Goal: Find specific page/section: Find specific page/section

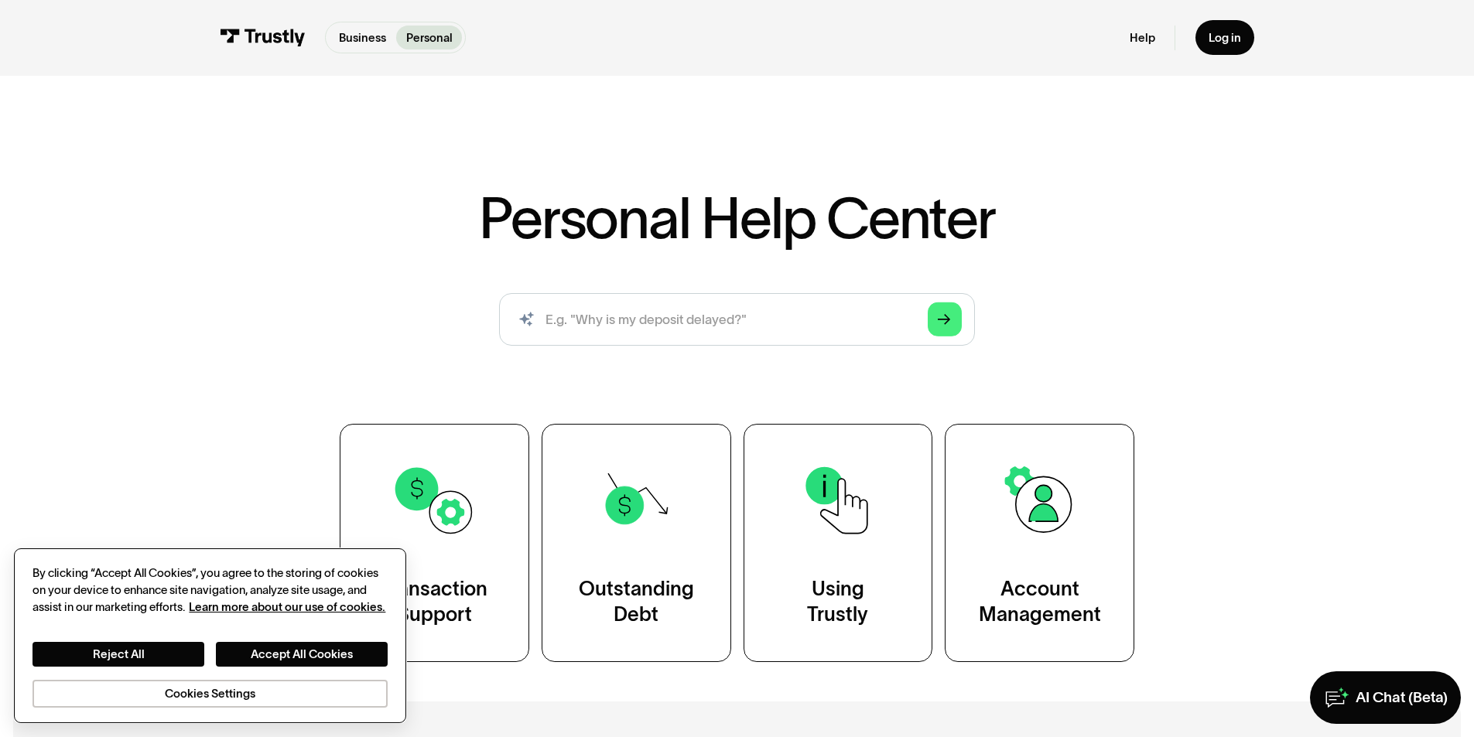
click at [144, 637] on div "Reject All Accept All Cookies Cookies Settings" at bounding box center [209, 661] width 354 height 91
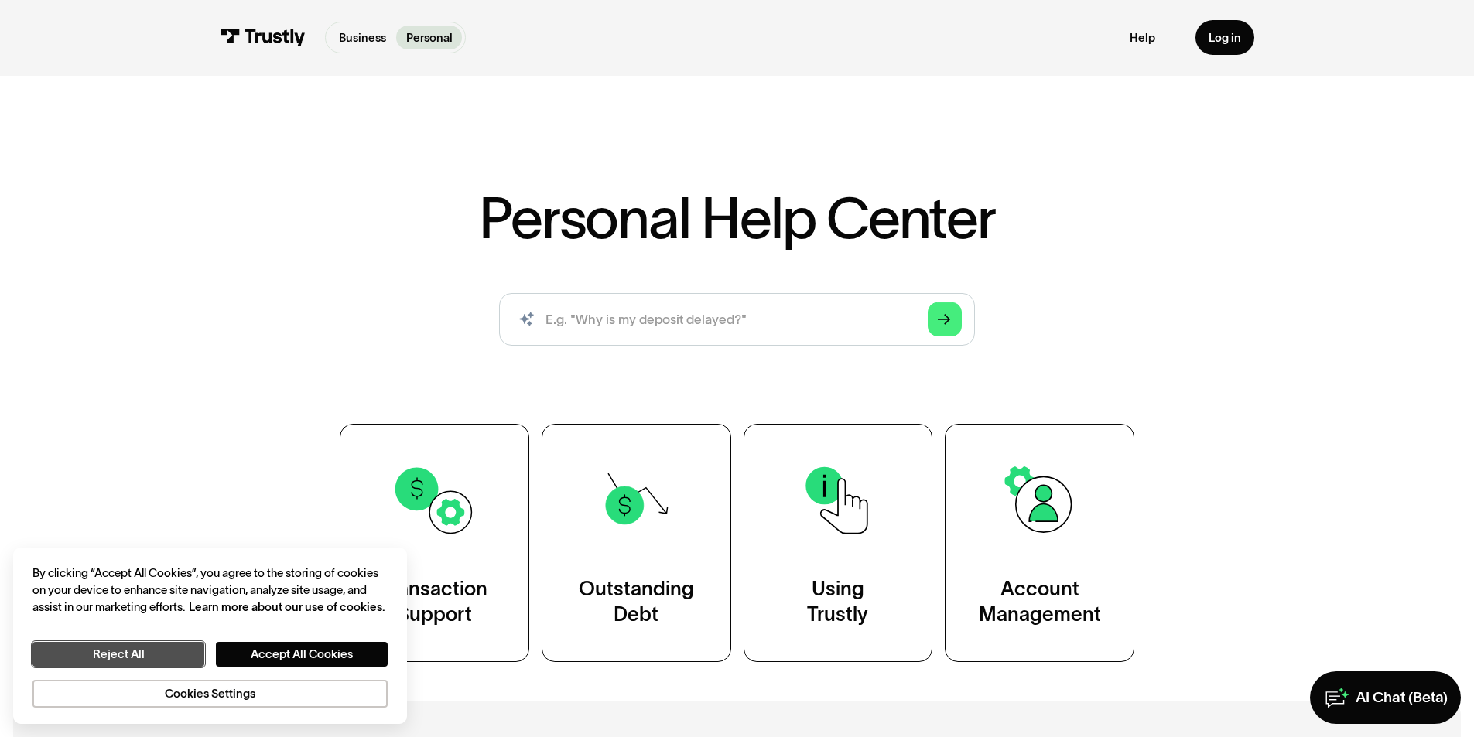
click at [132, 657] on button "Reject All" at bounding box center [118, 654] width 172 height 25
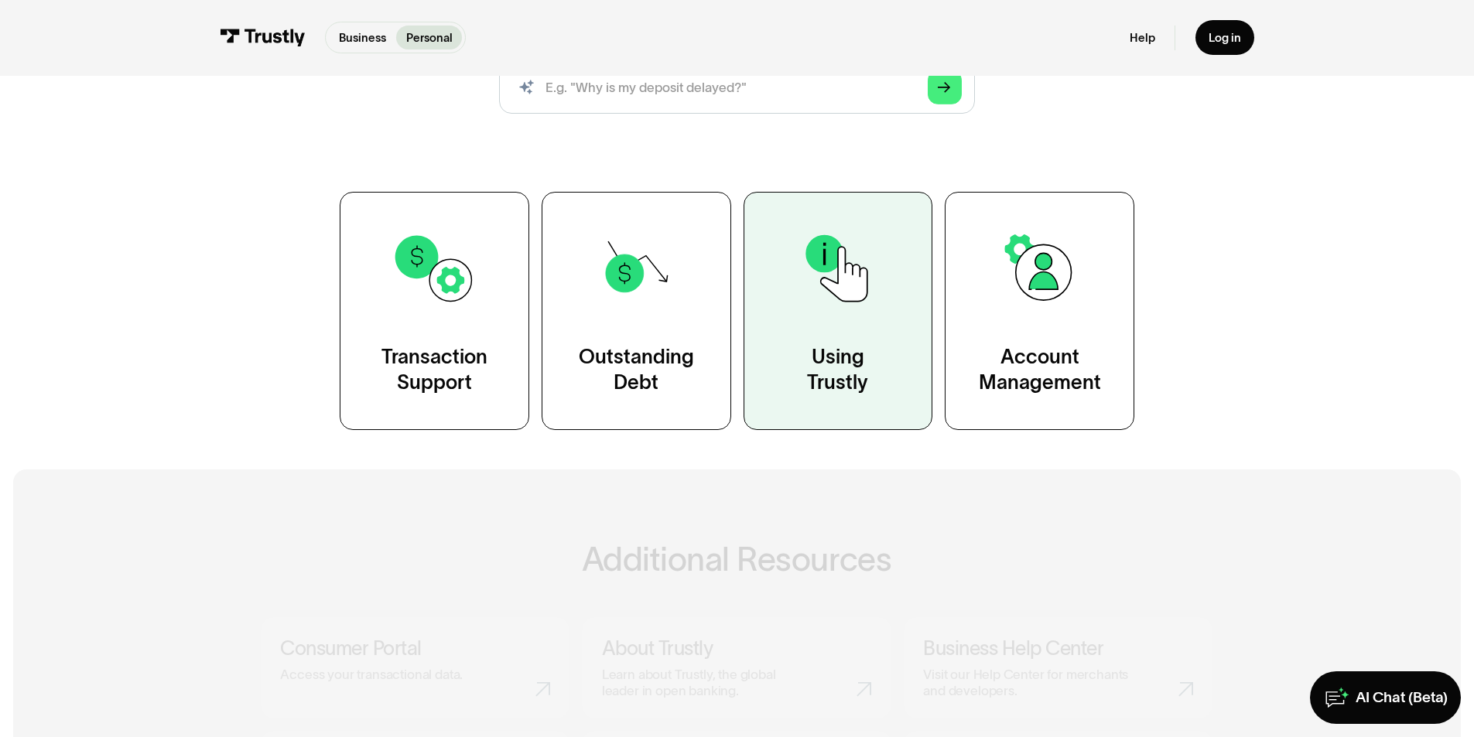
scroll to position [387, 0]
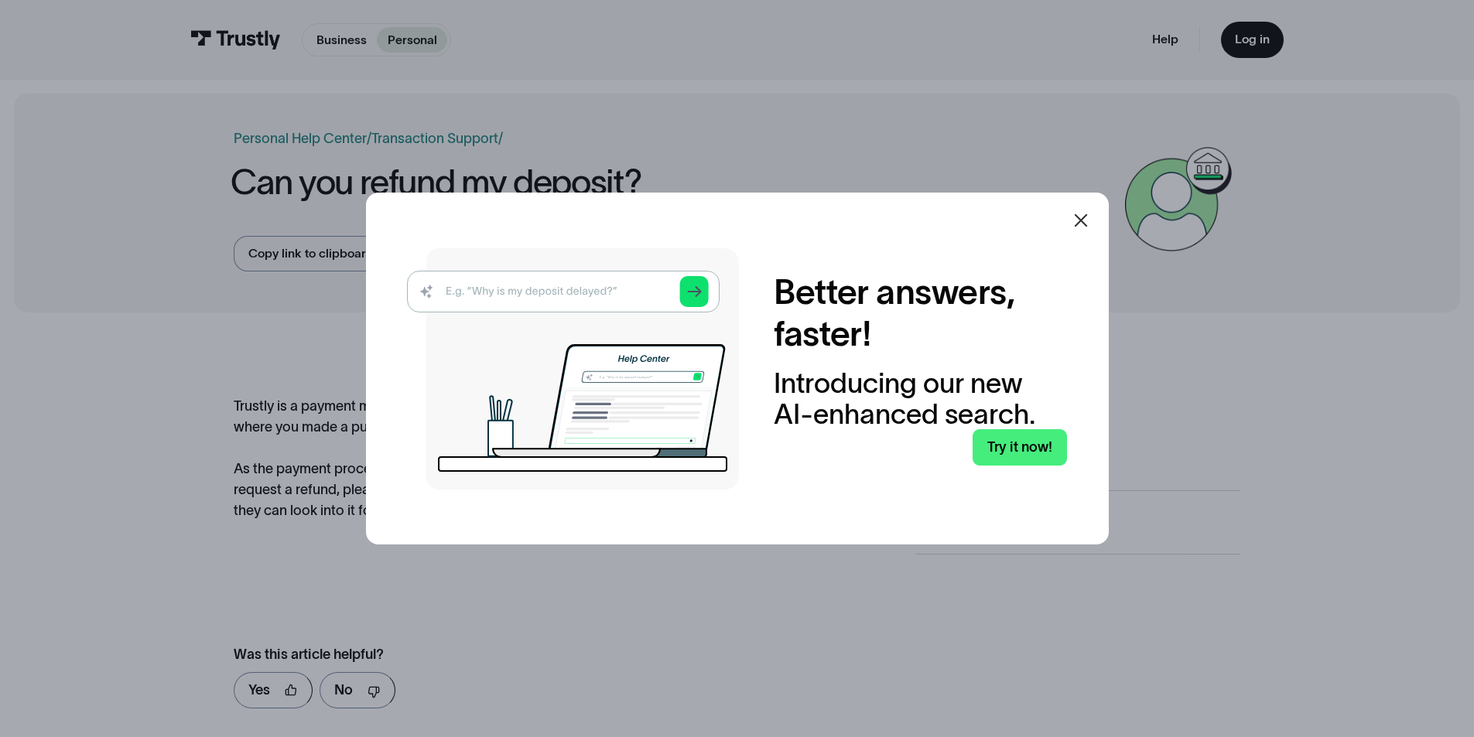
click at [467, 288] on img at bounding box center [573, 368] width 332 height 241
click at [702, 287] on img at bounding box center [573, 368] width 332 height 241
click at [1021, 451] on link "Try it now!" at bounding box center [1019, 447] width 94 height 36
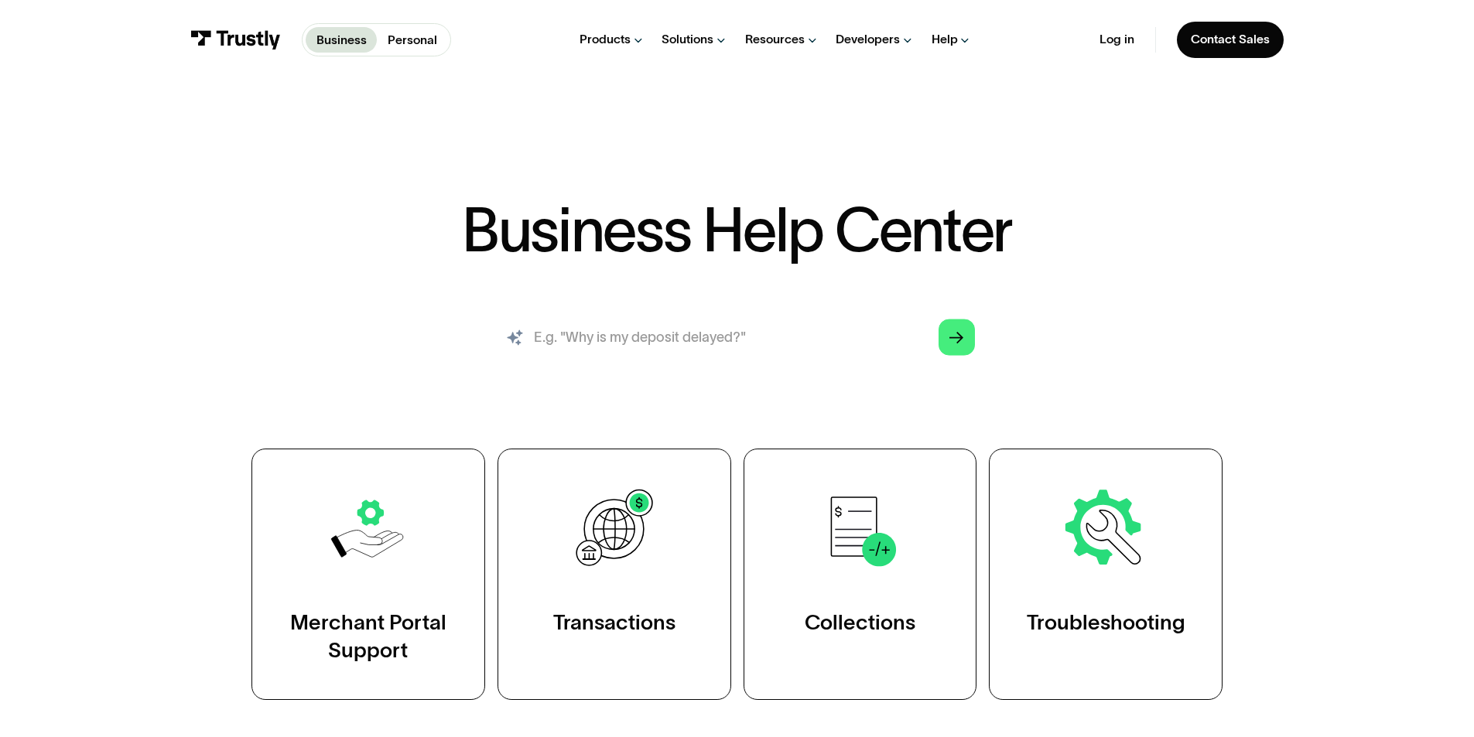
click at [661, 333] on input "search" at bounding box center [736, 337] width 503 height 56
